Goal: Use online tool/utility: Utilize a website feature to perform a specific function

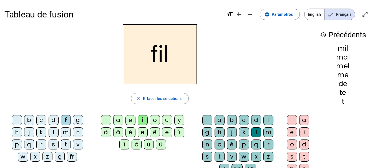
click at [42, 146] on div "r" at bounding box center [41, 145] width 10 height 10
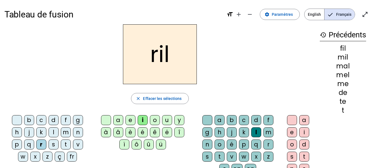
click at [117, 122] on div "a" at bounding box center [118, 120] width 10 height 10
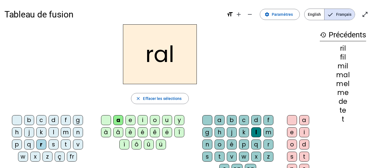
click at [209, 134] on div "g" at bounding box center [207, 133] width 10 height 10
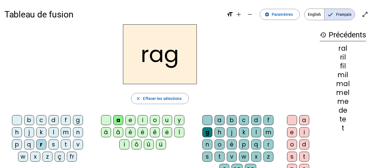
click at [293, 131] on div "e" at bounding box center [292, 133] width 10 height 10
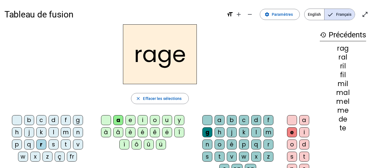
click at [227, 156] on div "v" at bounding box center [232, 157] width 10 height 10
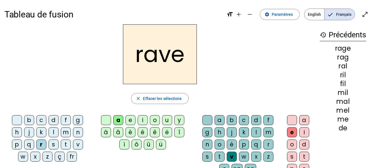
click at [29, 118] on div "b" at bounding box center [29, 120] width 10 height 10
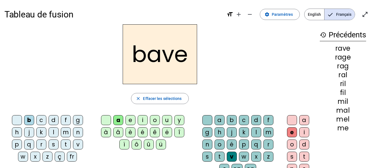
click at [77, 120] on div "g" at bounding box center [78, 120] width 10 height 10
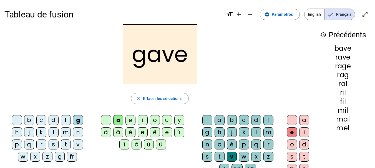
click at [43, 120] on div "c" at bounding box center [41, 120] width 10 height 10
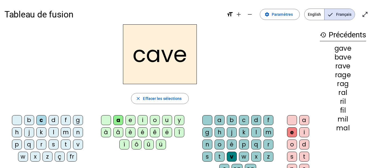
click at [244, 146] on div "p" at bounding box center [244, 145] width 10 height 10
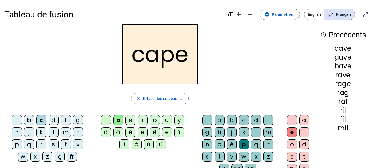
click at [206, 134] on div "g" at bounding box center [207, 133] width 10 height 10
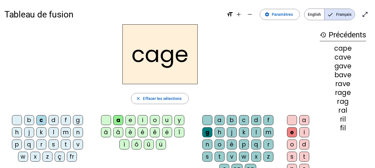
click at [76, 131] on div "n" at bounding box center [78, 133] width 10 height 10
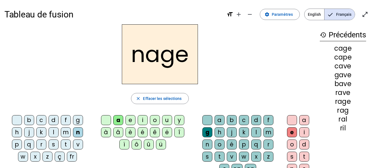
click at [14, 145] on div "p" at bounding box center [17, 145] width 10 height 10
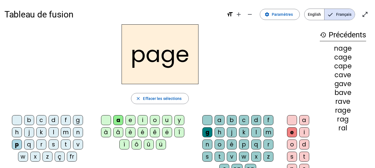
click at [51, 147] on div "s" at bounding box center [54, 145] width 10 height 10
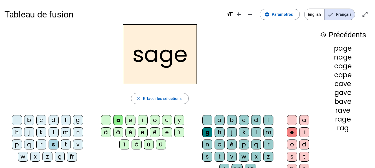
click at [242, 144] on div "p" at bounding box center [244, 145] width 10 height 10
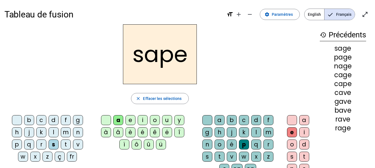
click at [68, 142] on div "t" at bounding box center [66, 145] width 10 height 10
